Goal: Information Seeking & Learning: Find contact information

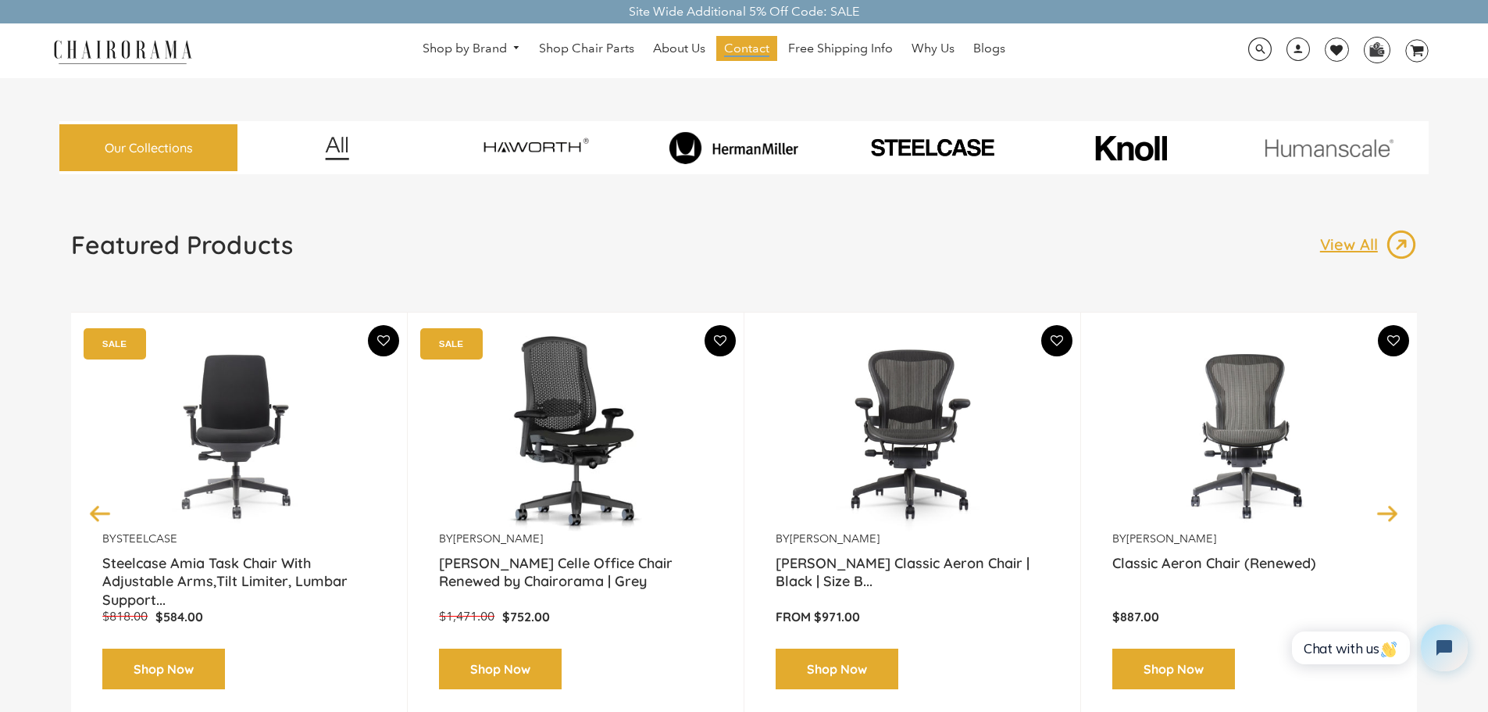
click at [743, 46] on span "Contact" at bounding box center [746, 49] width 45 height 16
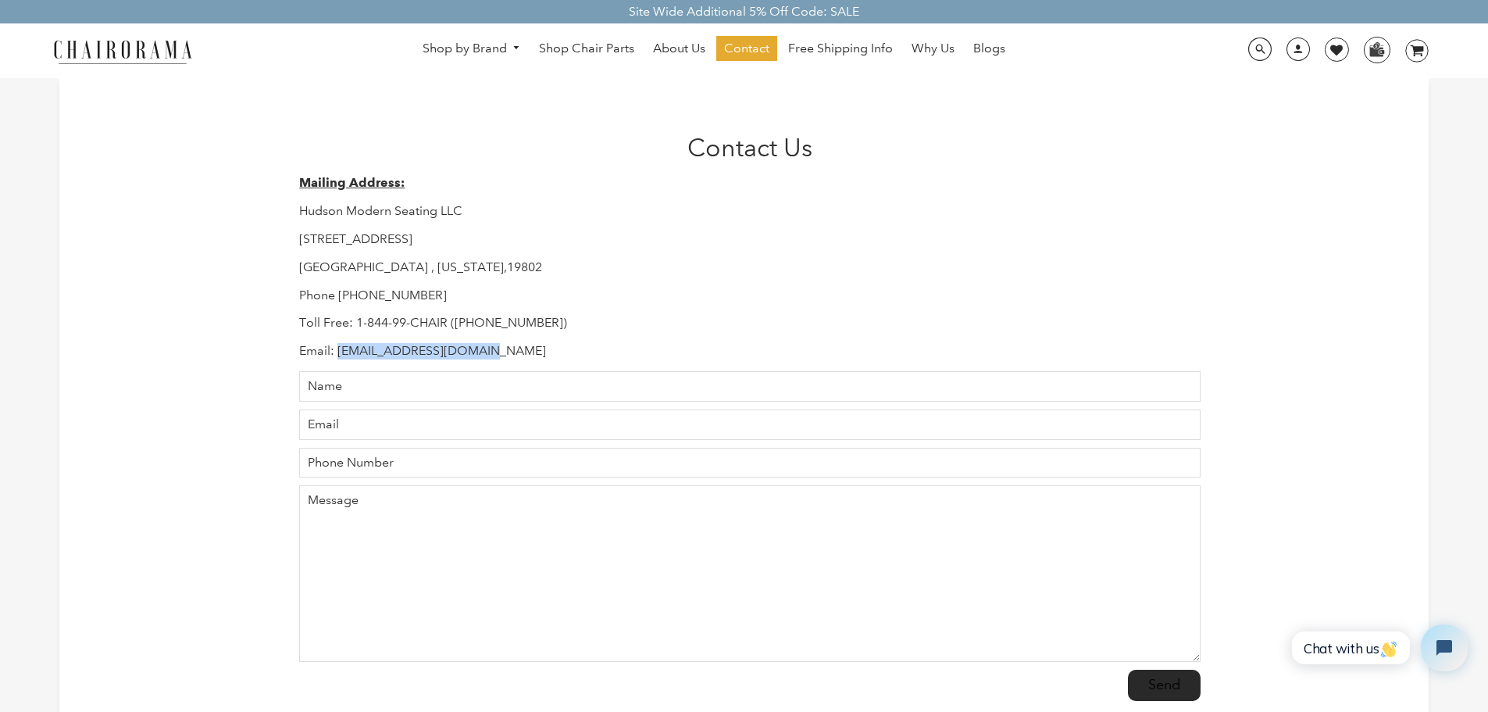
drag, startPoint x: 339, startPoint y: 349, endPoint x: 509, endPoint y: 354, distance: 169.6
click at [509, 354] on p "Email: [EMAIL_ADDRESS][DOMAIN_NAME]" at bounding box center [749, 351] width 901 height 16
copy p "[EMAIL_ADDRESS][DOMAIN_NAME]"
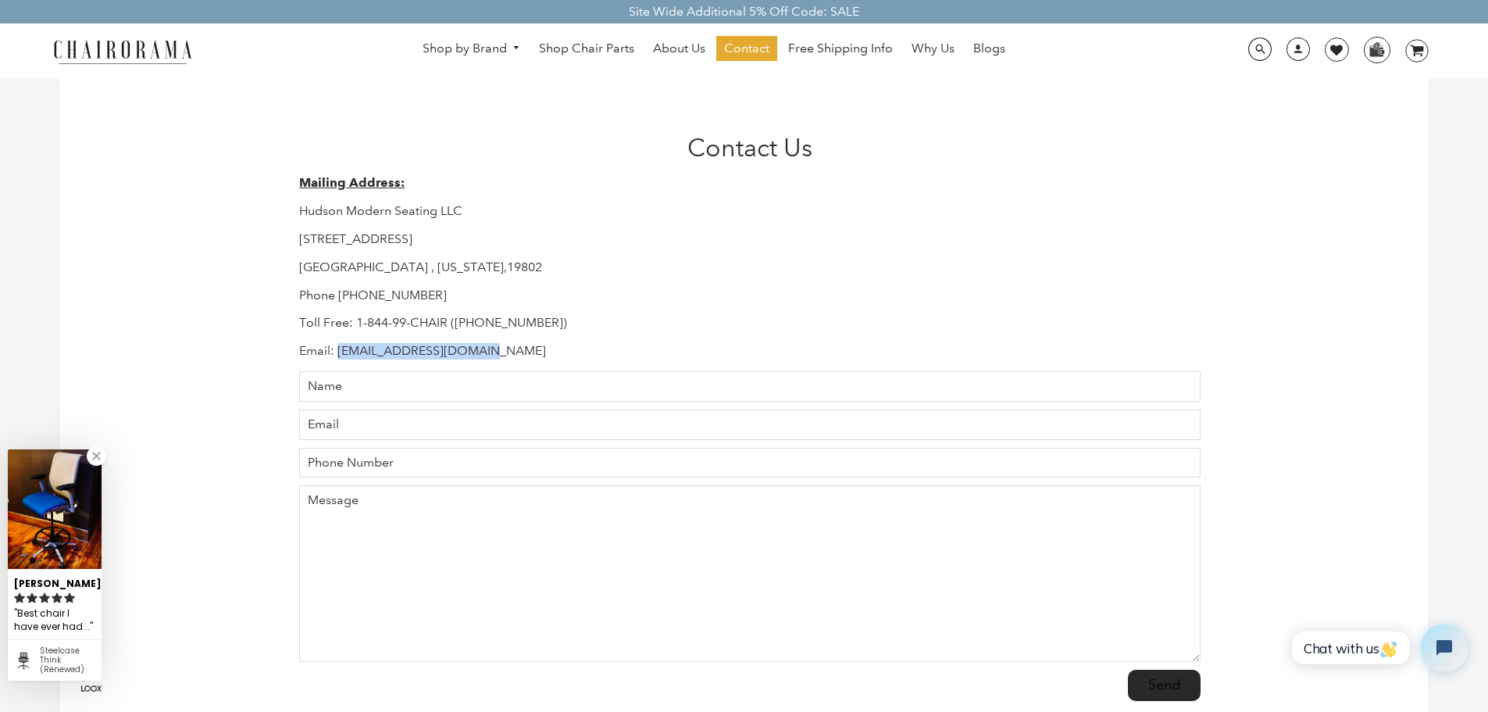
click at [94, 452] on link at bounding box center [97, 456] width 20 height 20
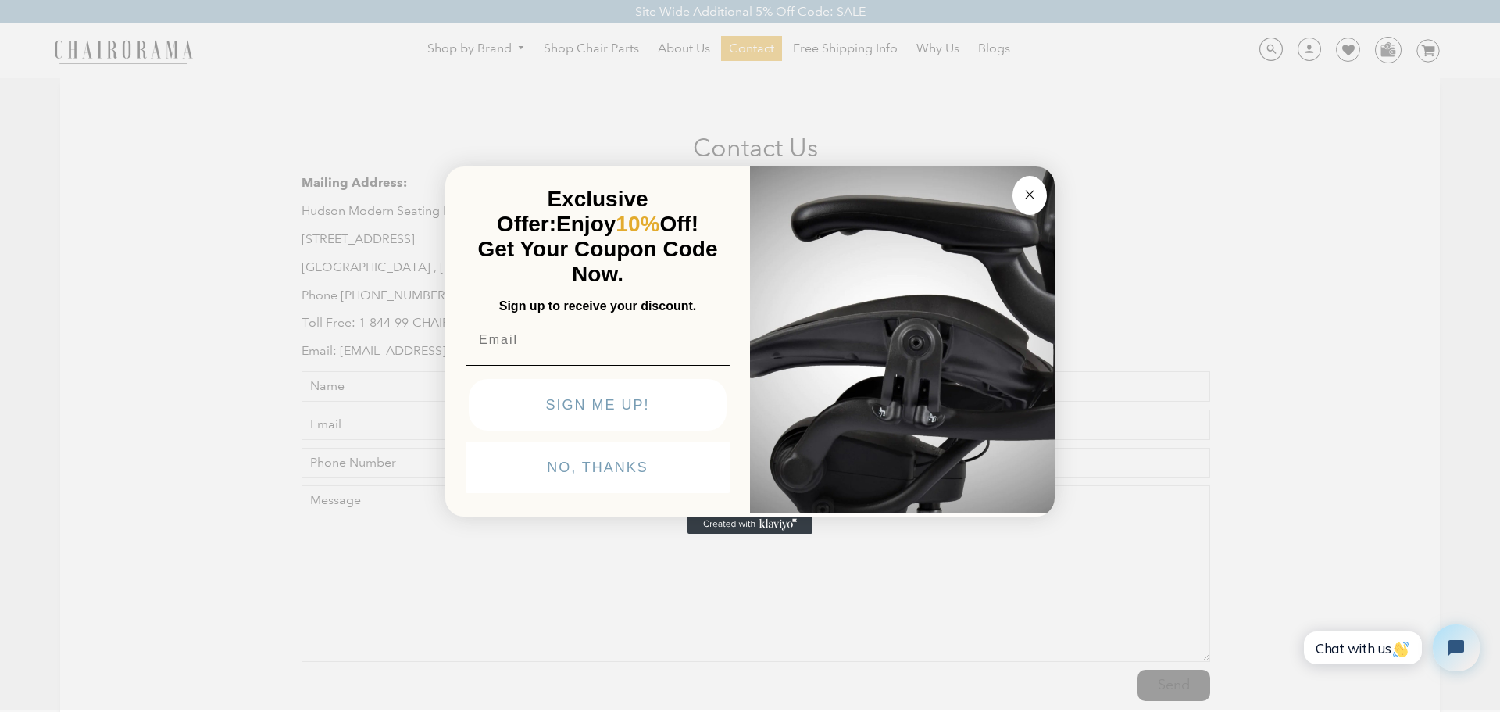
click at [1032, 194] on circle "Close dialog" at bounding box center [1030, 194] width 18 height 18
